Goal: Navigation & Orientation: Find specific page/section

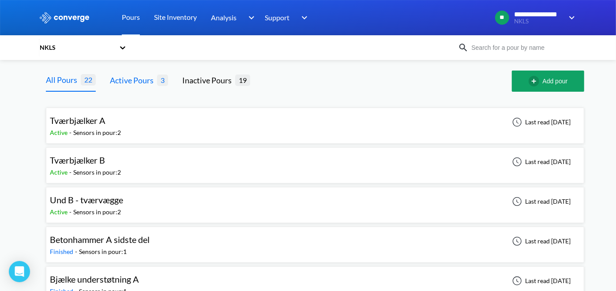
click at [127, 77] on div "Active Pours" at bounding box center [133, 80] width 47 height 12
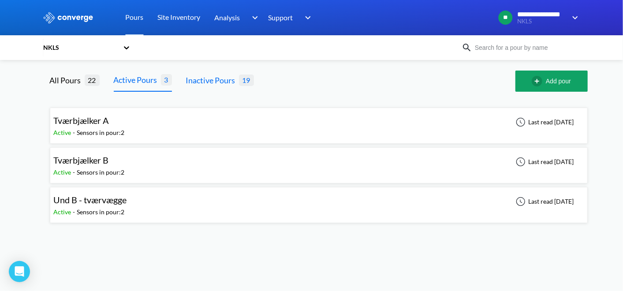
click at [203, 82] on div "Inactive Pours" at bounding box center [212, 80] width 53 height 12
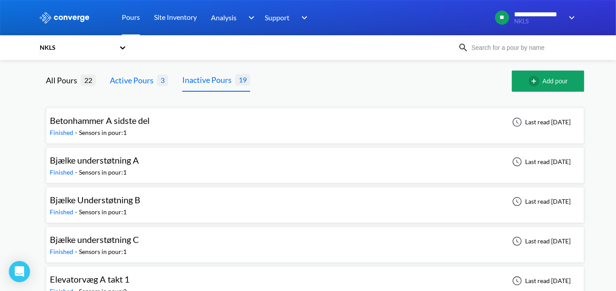
click at [130, 81] on div "Active Pours" at bounding box center [133, 80] width 47 height 12
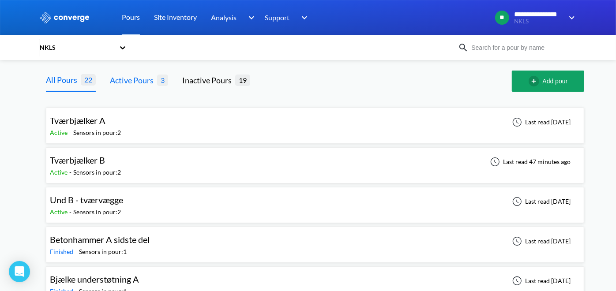
click at [135, 82] on div "Active Pours" at bounding box center [133, 80] width 47 height 12
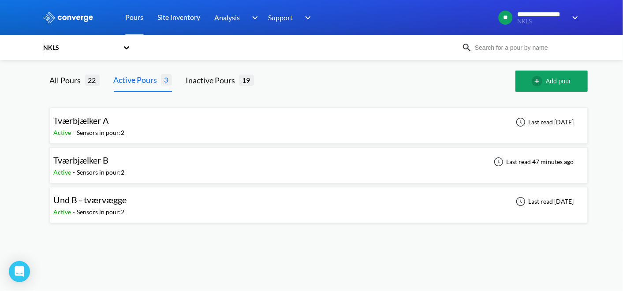
click at [90, 155] on span "Tværbjælker B" at bounding box center [81, 160] width 55 height 11
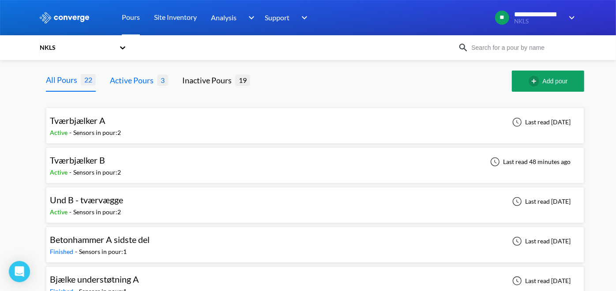
click at [123, 80] on div "Active Pours" at bounding box center [133, 80] width 47 height 12
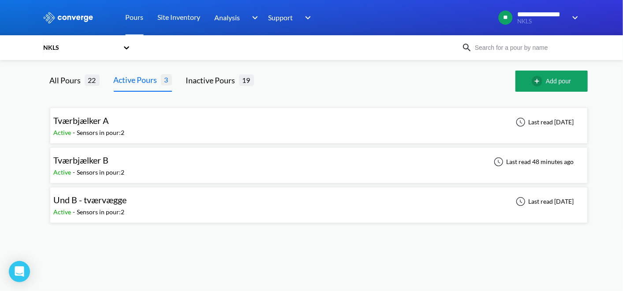
click at [100, 207] on div "Sensors in pour: 2" at bounding box center [101, 212] width 48 height 10
